Goal: Find specific page/section: Find specific page/section

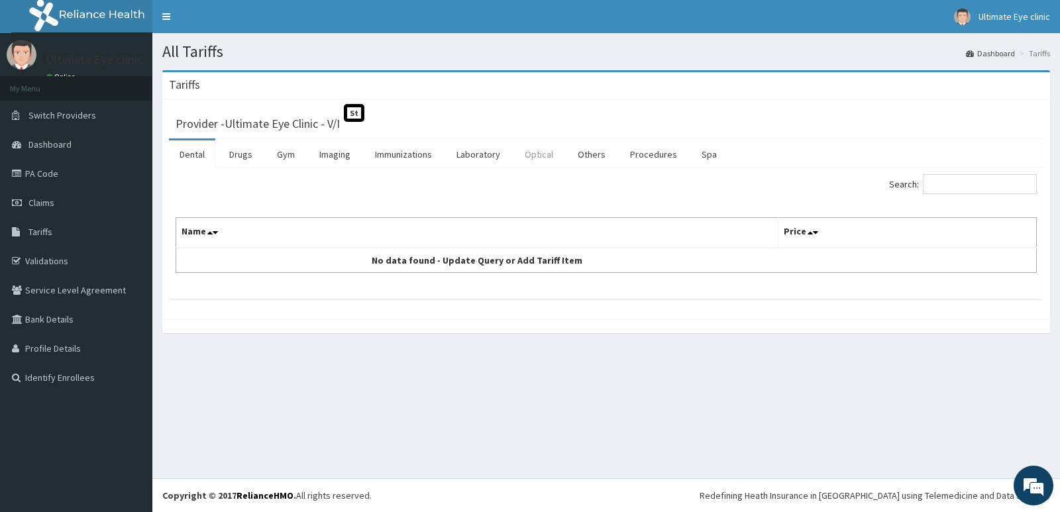
click at [527, 155] on link "Optical" at bounding box center [539, 154] width 50 height 28
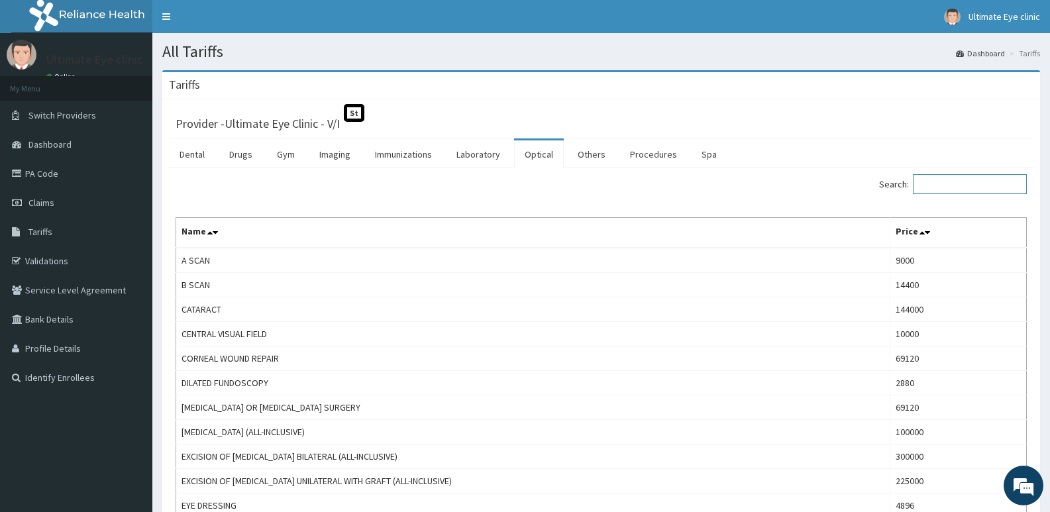
click at [964, 185] on input "Search:" at bounding box center [970, 184] width 114 height 20
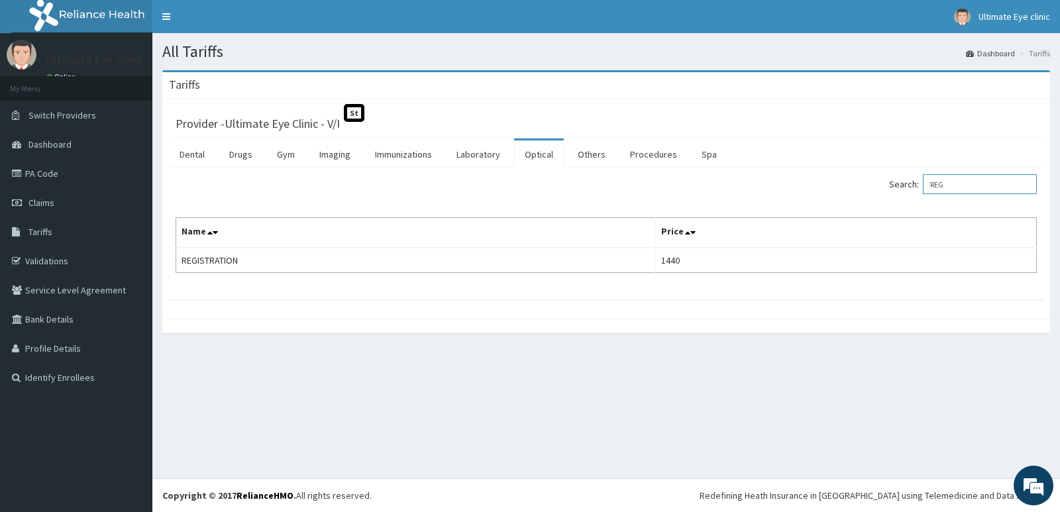
drag, startPoint x: 977, startPoint y: 190, endPoint x: 890, endPoint y: 200, distance: 87.3
click at [890, 200] on div "Search: REG Name Price REGISTRATION 1440" at bounding box center [606, 223] width 861 height 99
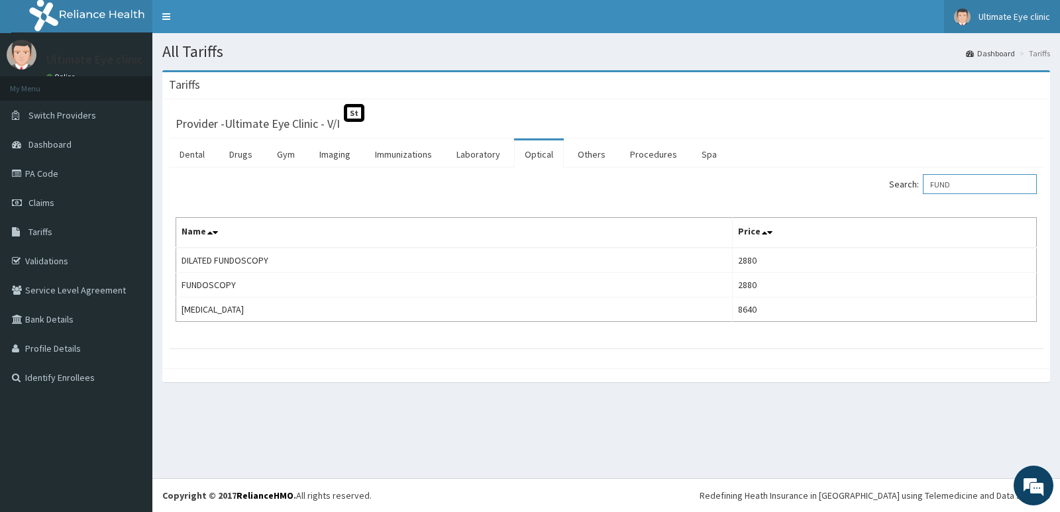
type input "FUND"
drag, startPoint x: 974, startPoint y: 181, endPoint x: 875, endPoint y: 209, distance: 102.4
click at [875, 209] on div "Search: FUND Name Price DILATED FUNDOSCOPY 2880 FUNDOSCOPY 2880 [MEDICAL_DATA] …" at bounding box center [606, 248] width 861 height 148
click at [247, 156] on link "Drugs" at bounding box center [241, 154] width 44 height 28
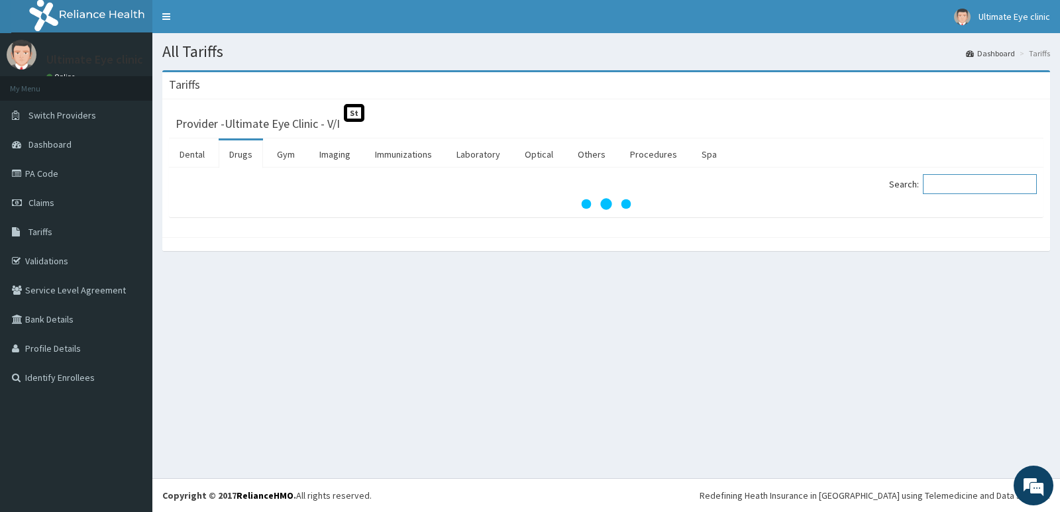
click at [966, 184] on input "Search:" at bounding box center [980, 184] width 114 height 20
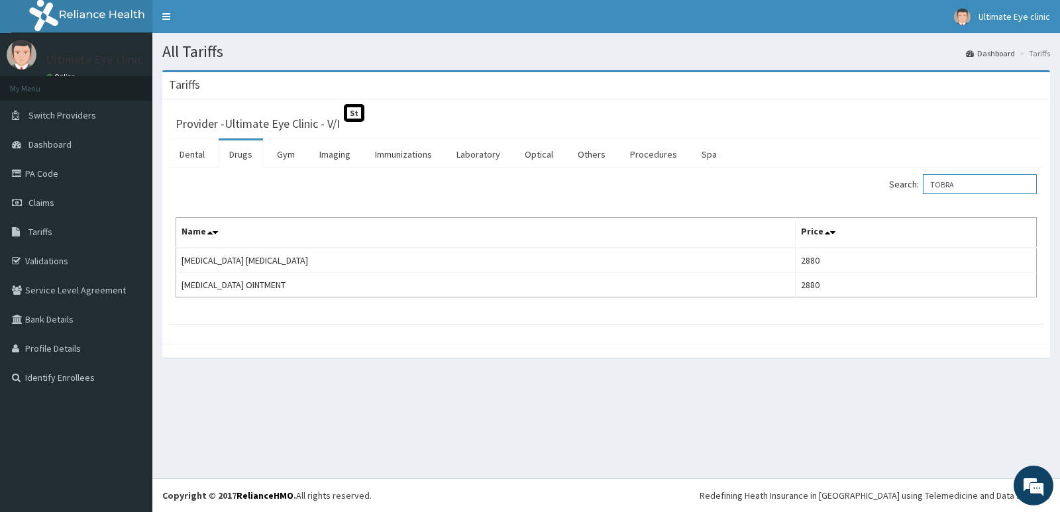
drag, startPoint x: 970, startPoint y: 178, endPoint x: 884, endPoint y: 189, distance: 86.3
click at [885, 189] on div "Search: TOBRA" at bounding box center [826, 185] width 421 height 23
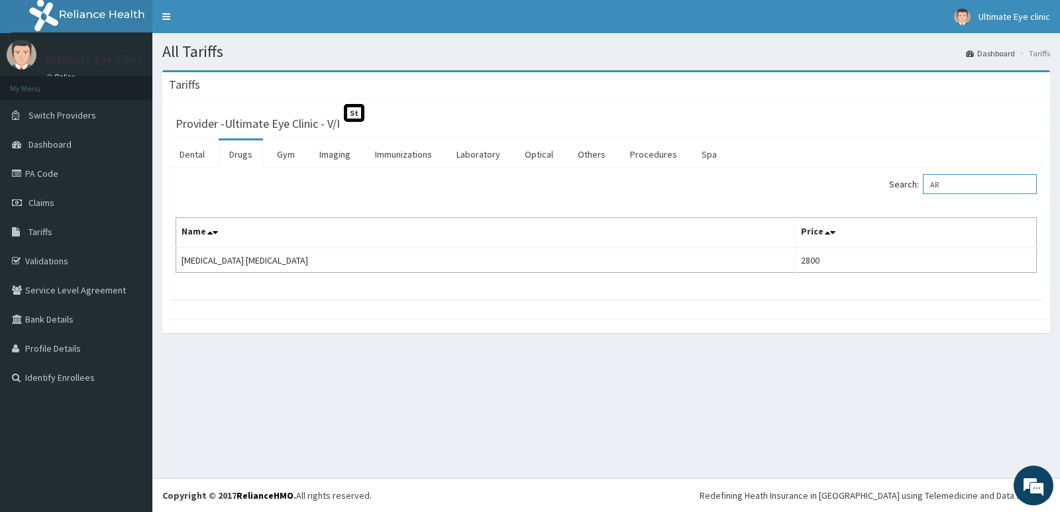
type input "A"
type input "M"
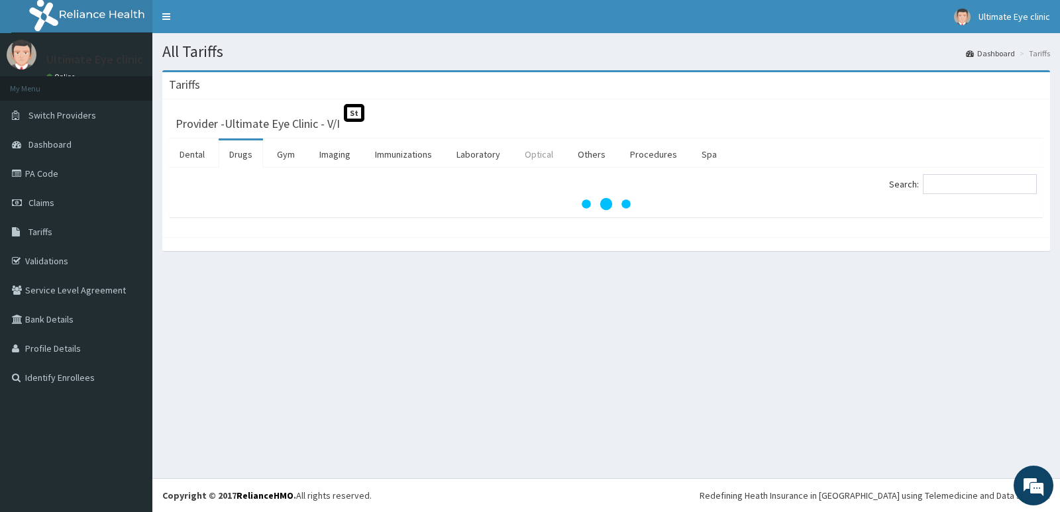
click at [545, 150] on link "Optical" at bounding box center [539, 154] width 50 height 28
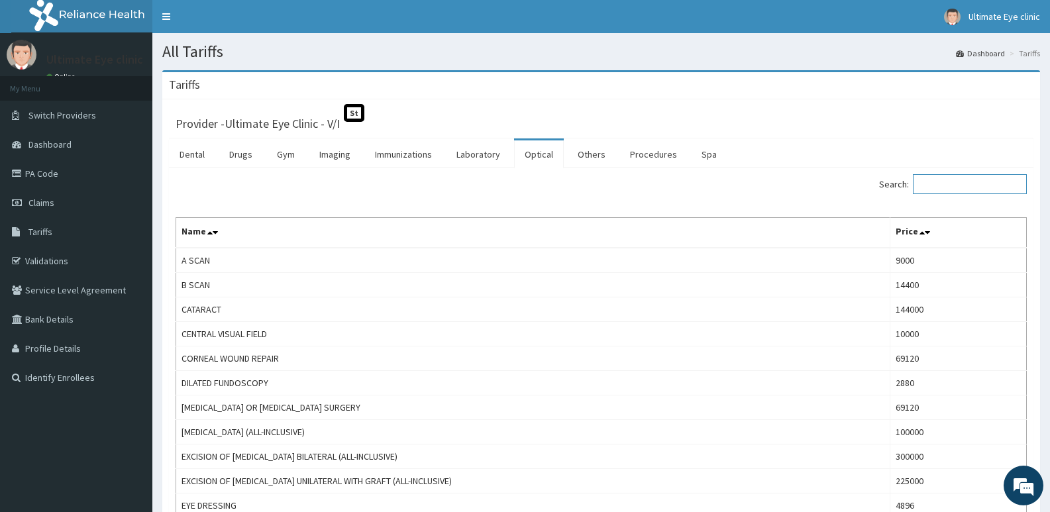
click at [951, 185] on input "Search:" at bounding box center [970, 184] width 114 height 20
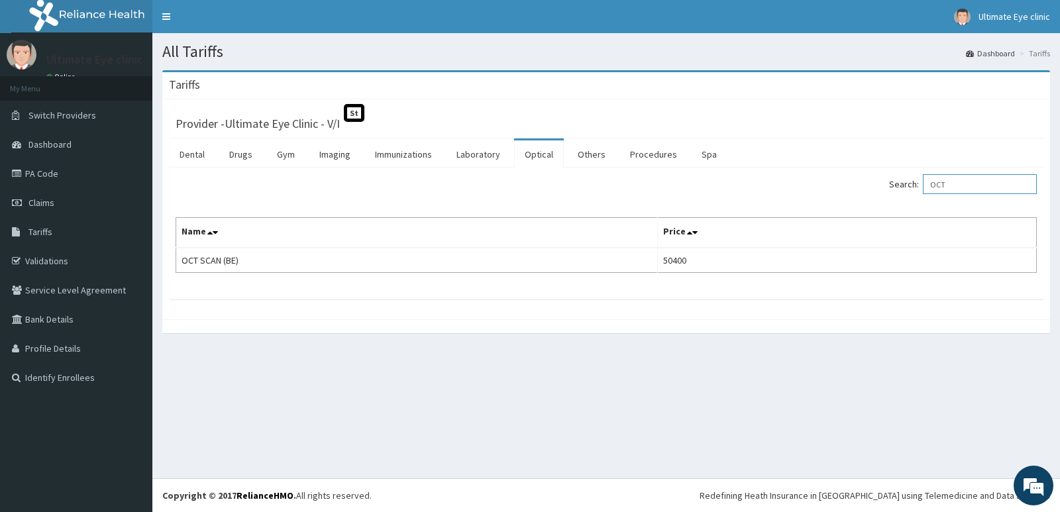
drag, startPoint x: 962, startPoint y: 185, endPoint x: 907, endPoint y: 190, distance: 55.8
click at [907, 190] on label "Search: OCT" at bounding box center [963, 184] width 148 height 20
type input "P"
type input "CENTRAL"
click at [54, 197] on link "Claims" at bounding box center [76, 202] width 152 height 29
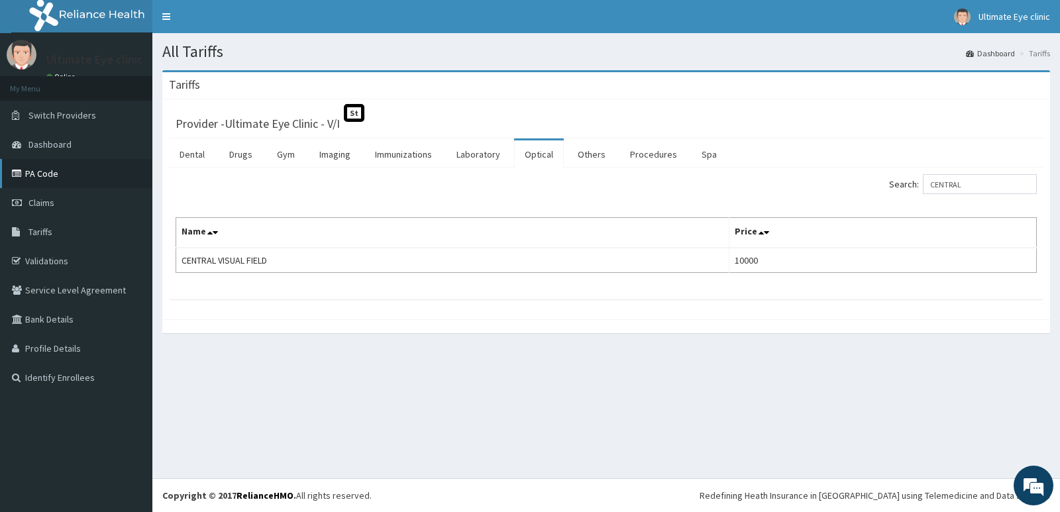
click at [58, 179] on link "PA Code" at bounding box center [76, 173] width 152 height 29
